Goal: Find specific page/section: Find specific page/section

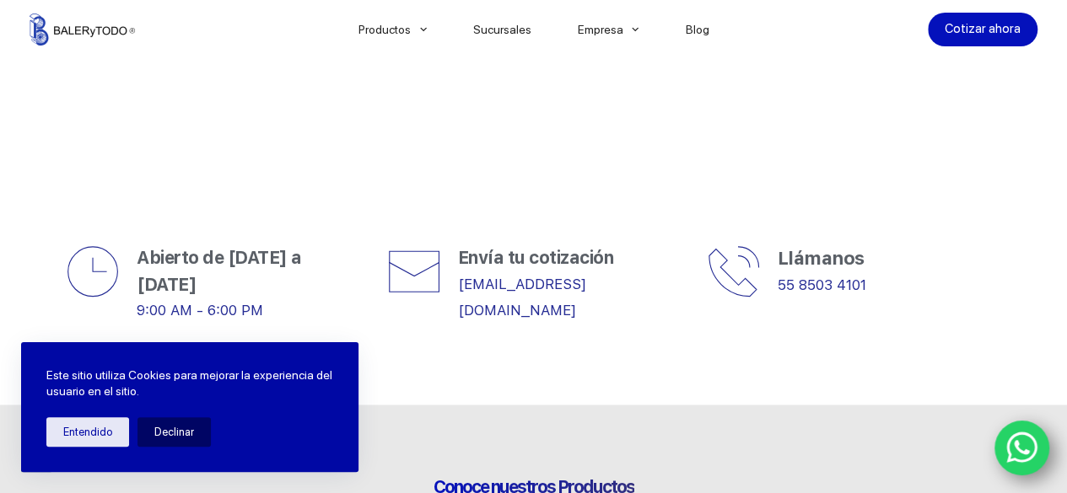
scroll to position [590, 0]
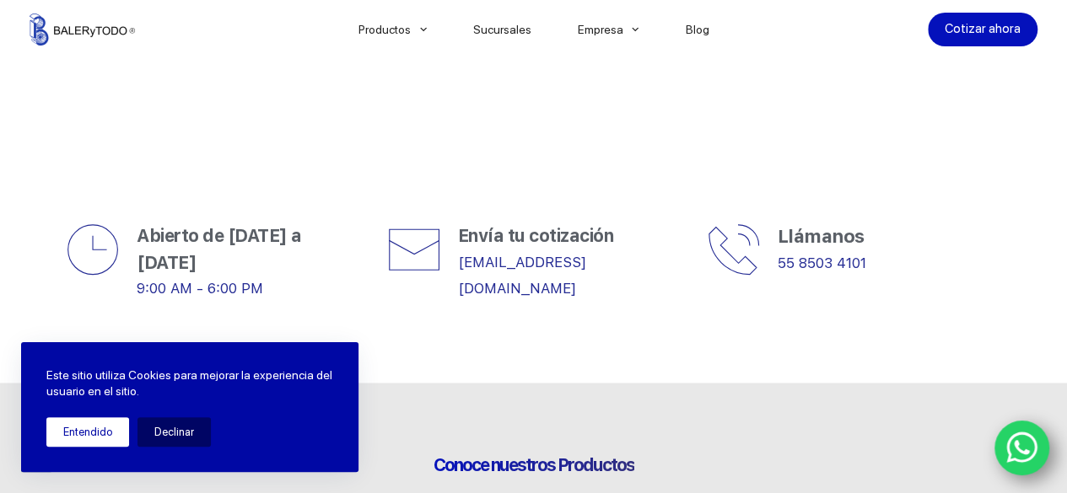
click at [59, 421] on button "Entendido" at bounding box center [87, 433] width 83 height 30
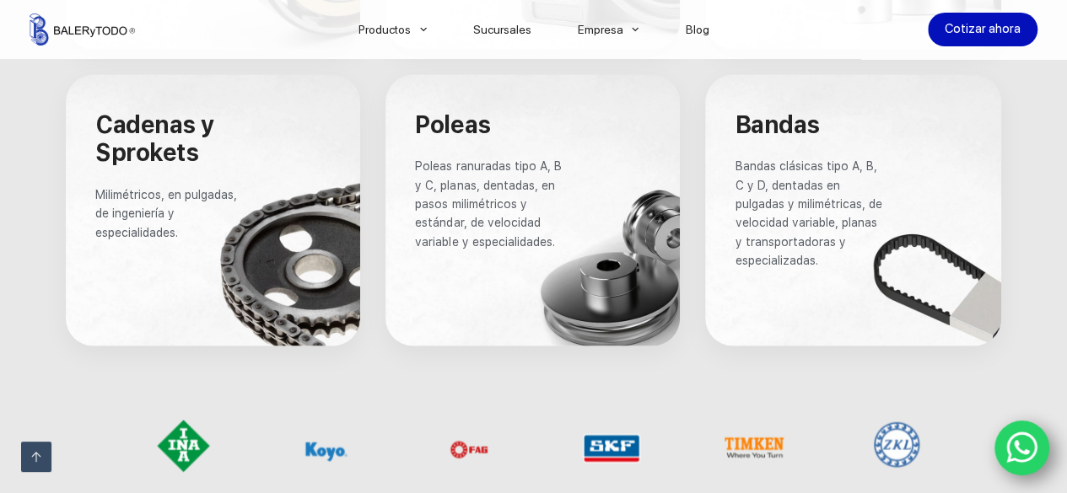
scroll to position [1434, 0]
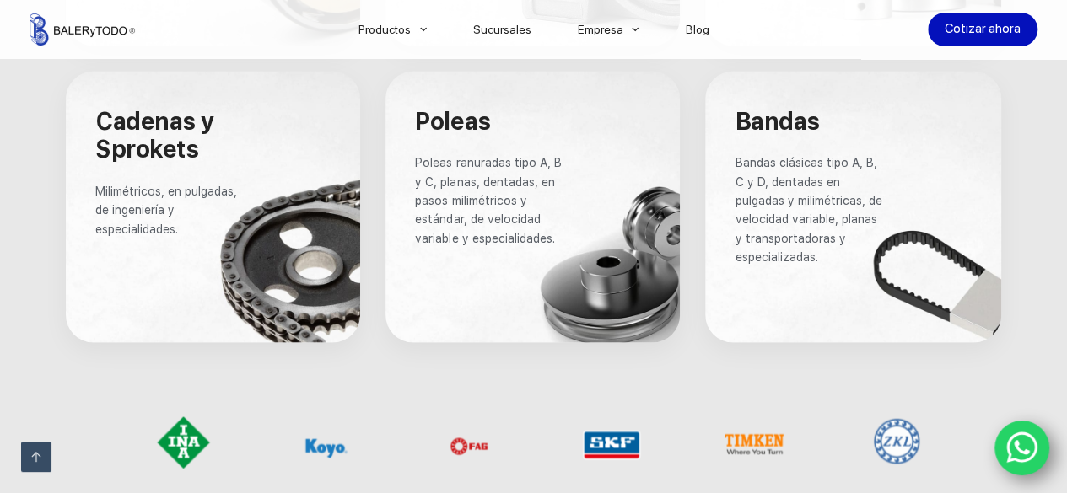
click at [560, 193] on p "Poleas ranuradas tipo A, B y C, planas, dentadas, en pasos milimétricos y están…" at bounding box center [488, 200] width 147 height 94
click at [461, 107] on span "Poleas" at bounding box center [452, 121] width 75 height 29
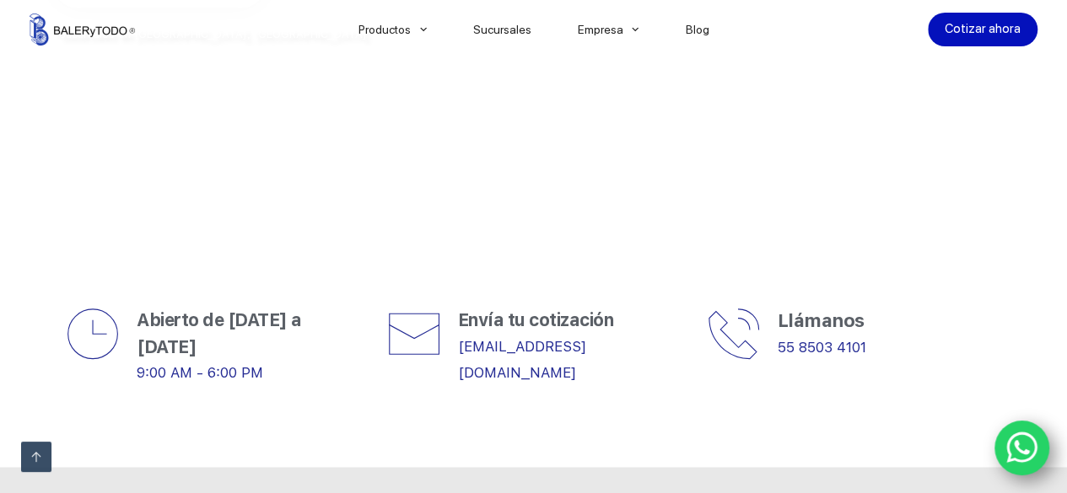
scroll to position [0, 0]
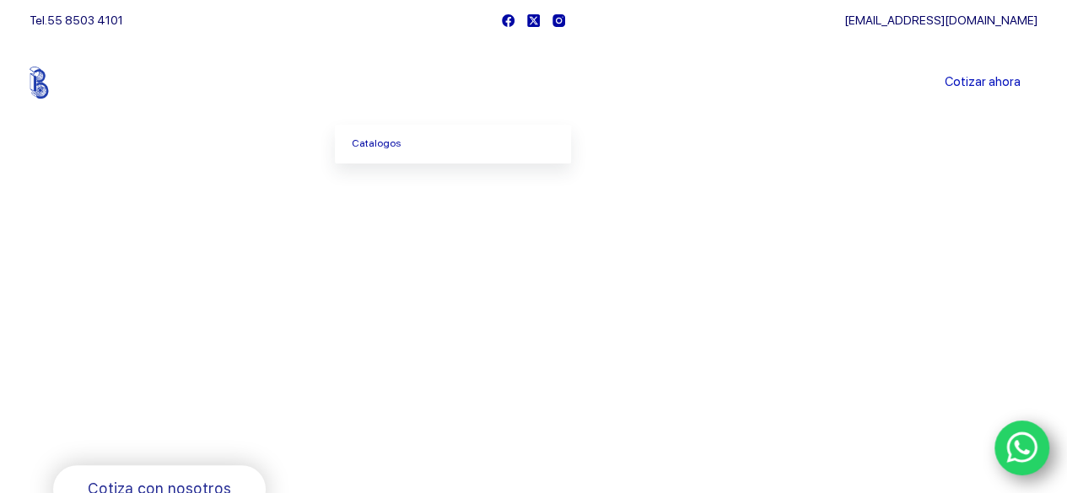
click at [423, 83] on span "Menu Principal" at bounding box center [423, 83] width 20 height 20
click at [427, 82] on icon "Menu Principal" at bounding box center [423, 83] width 7 height 4
click at [427, 84] on icon "Menu Principal" at bounding box center [423, 82] width 7 height 7
drag, startPoint x: 430, startPoint y: 84, endPoint x: 367, endPoint y: 68, distance: 65.1
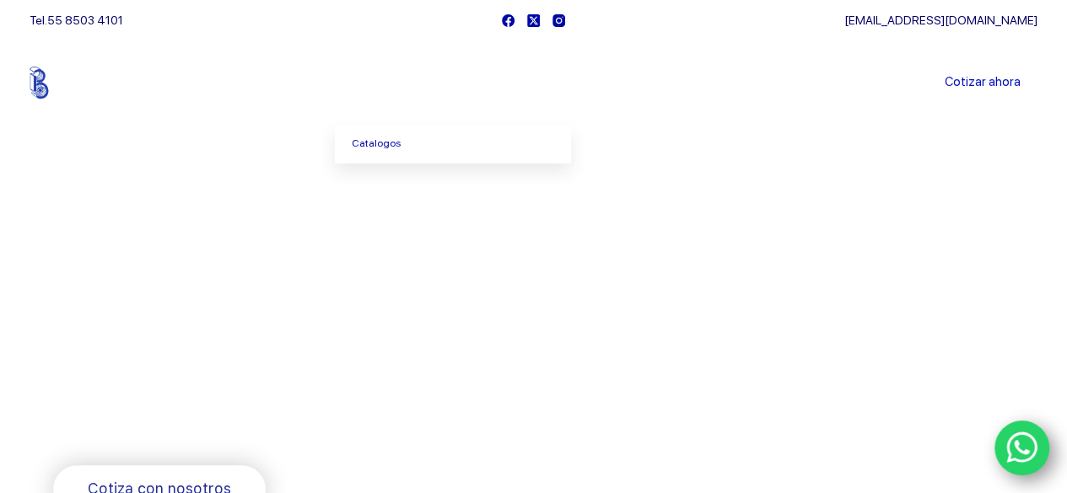
click at [427, 83] on icon "Menu Principal" at bounding box center [423, 82] width 7 height 7
click at [367, 68] on li "Productos [GEOGRAPHIC_DATA]" at bounding box center [392, 82] width 115 height 84
click at [398, 83] on link "Productos" at bounding box center [392, 83] width 115 height 0
click at [417, 83] on link "Productos" at bounding box center [392, 83] width 115 height 0
click at [418, 83] on link "Productos" at bounding box center [392, 83] width 115 height 0
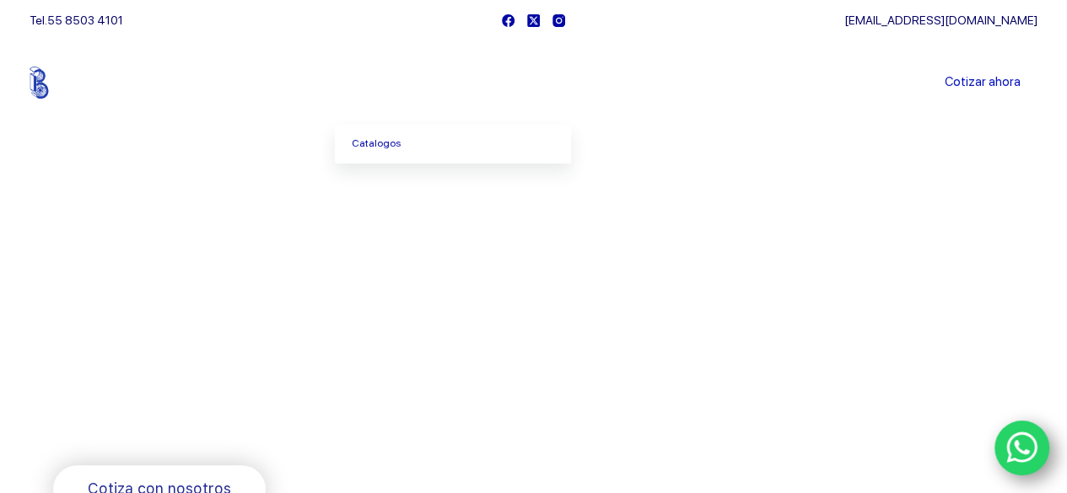
click at [428, 79] on span "Menu Principal" at bounding box center [423, 83] width 20 height 20
click at [427, 80] on icon "Menu Principal" at bounding box center [423, 82] width 7 height 7
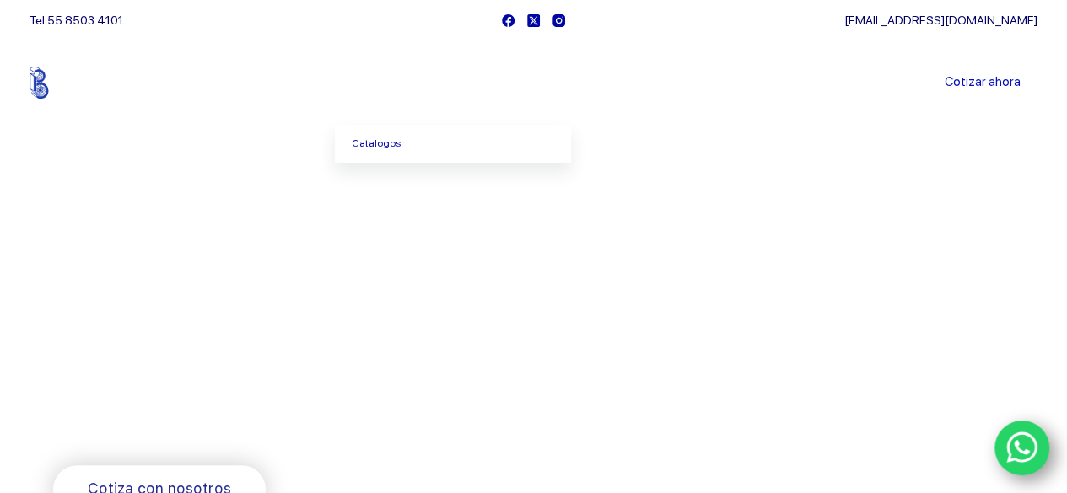
drag, startPoint x: 431, startPoint y: 81, endPoint x: 389, endPoint y: 89, distance: 42.9
click at [428, 81] on span "Menu Principal" at bounding box center [423, 83] width 20 height 20
click at [389, 83] on link "Productos" at bounding box center [392, 83] width 115 height 0
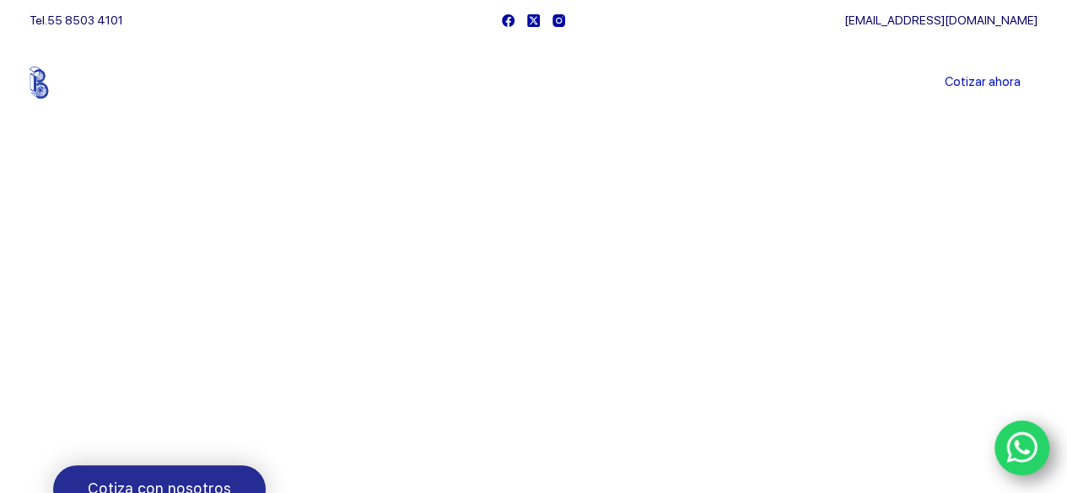
scroll to position [422, 0]
